Goal: Book appointment/travel/reservation

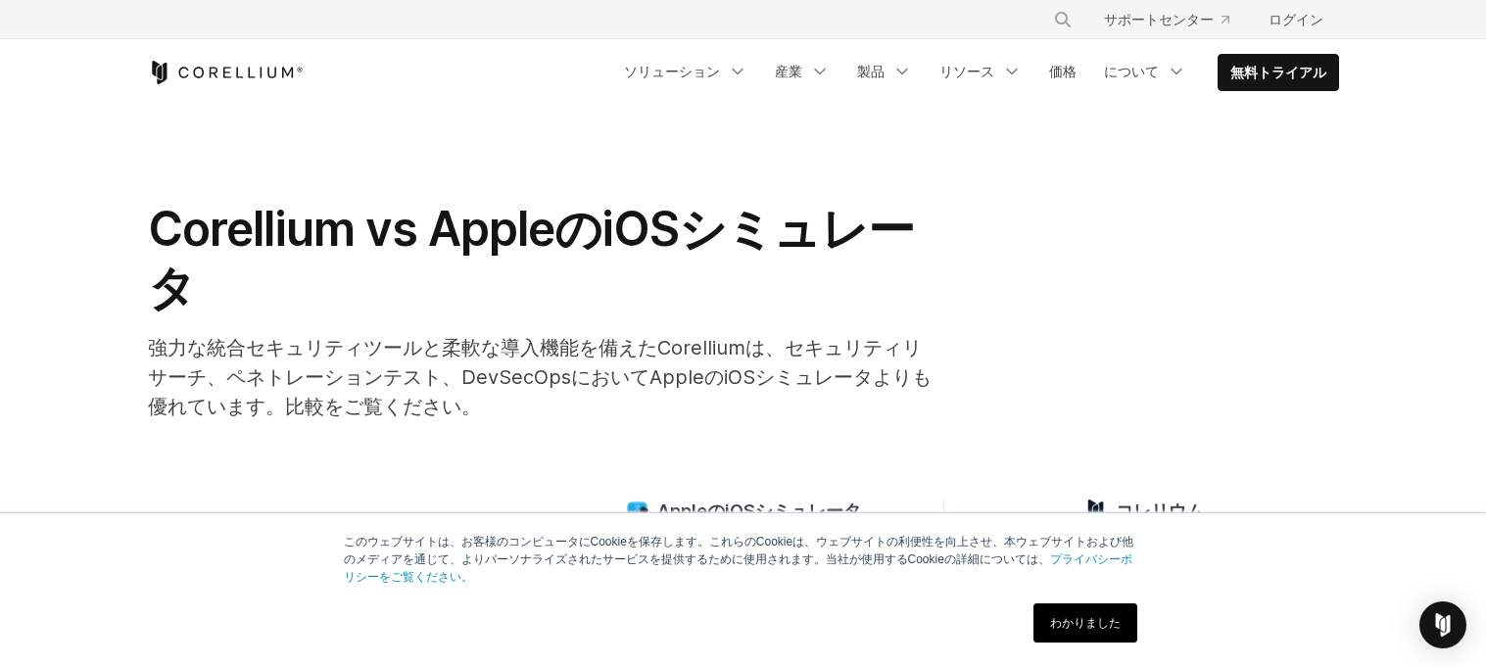
click at [1031, 620] on div "わかりました" at bounding box center [1086, 623] width 116 height 51
click at [1074, 630] on link "わかりました" at bounding box center [1086, 623] width 104 height 39
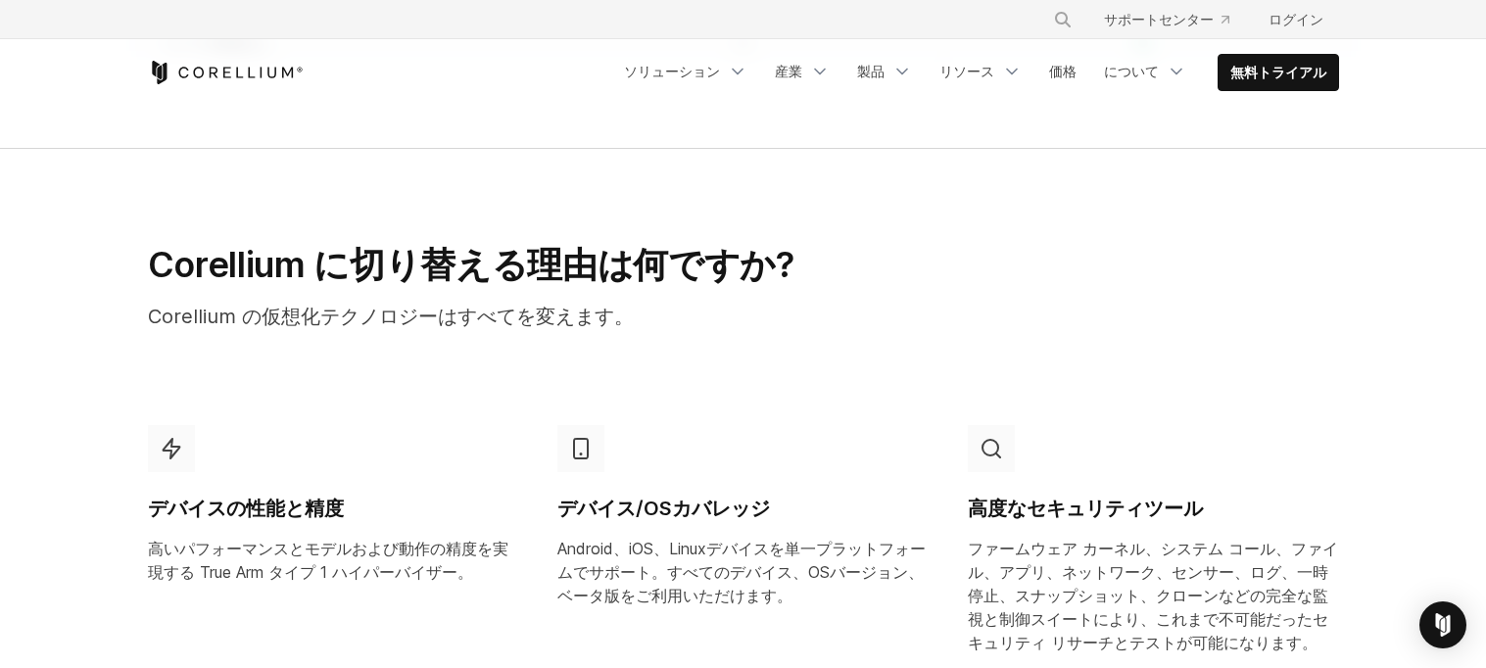
scroll to position [869, 0]
click at [1275, 57] on link "無料トライアル" at bounding box center [1279, 72] width 120 height 35
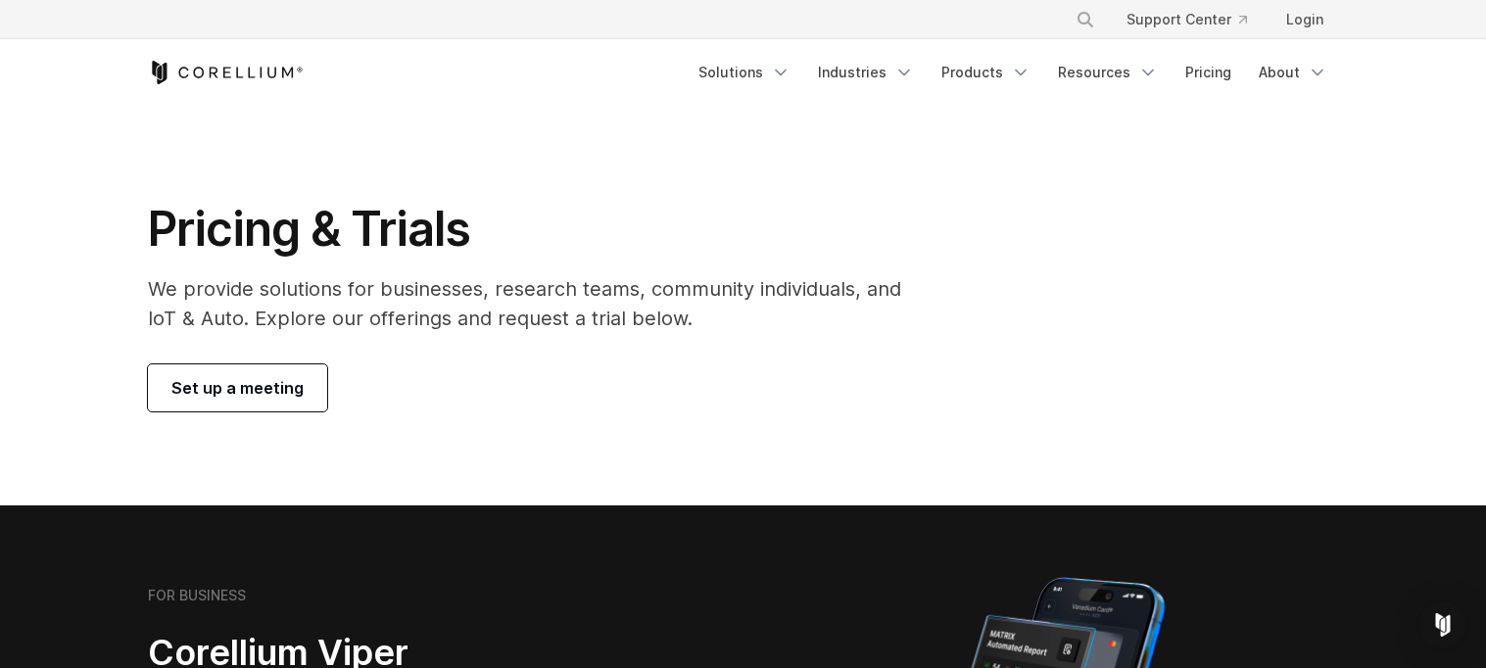
click at [260, 387] on span "Set up a meeting" at bounding box center [237, 388] width 132 height 24
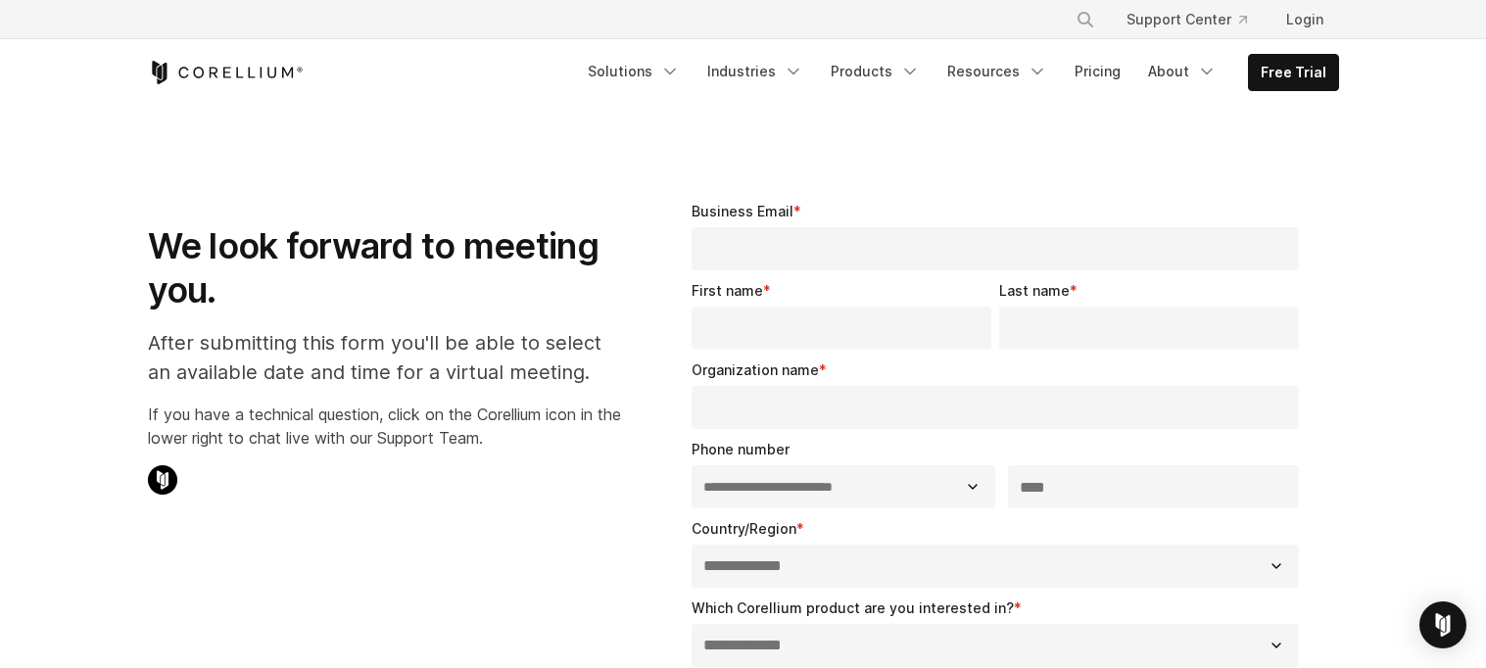
select select "**"
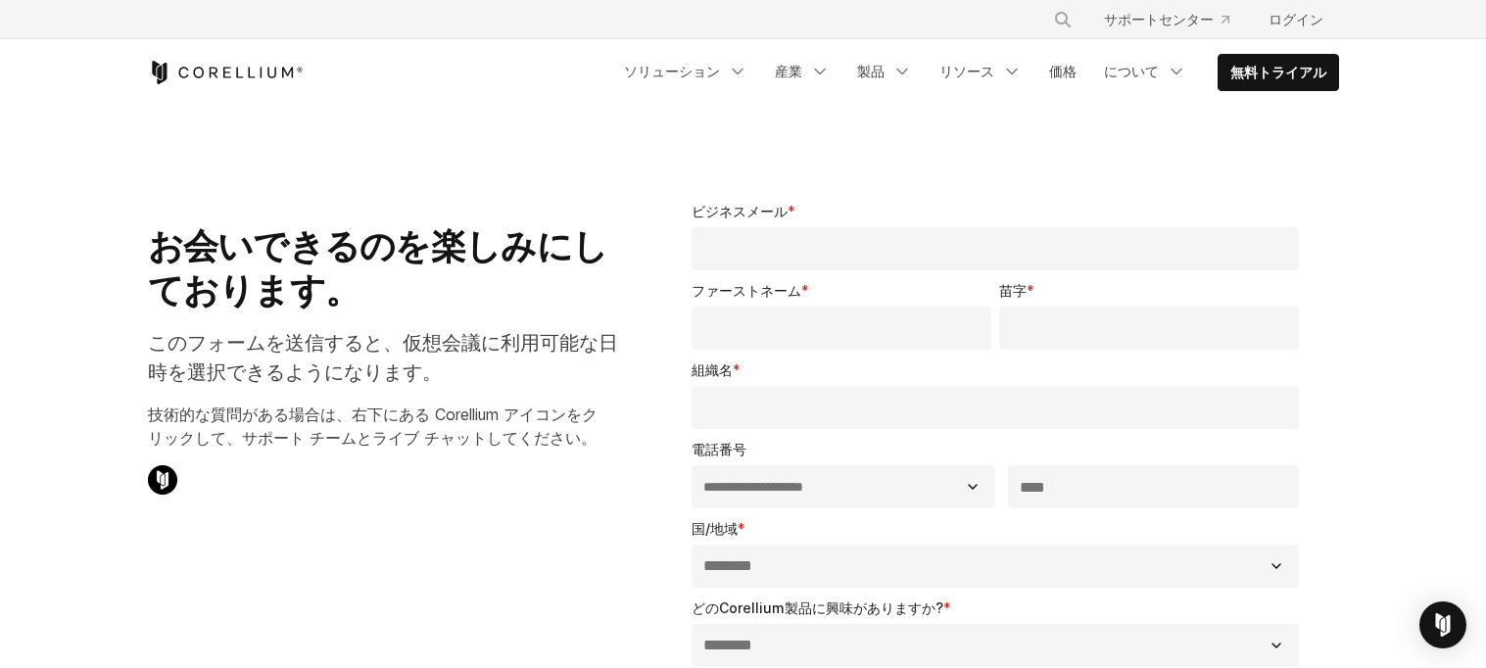
click at [262, 73] on icon "コレリウムホーム" at bounding box center [226, 73] width 156 height 24
